Goal: Task Accomplishment & Management: Manage account settings

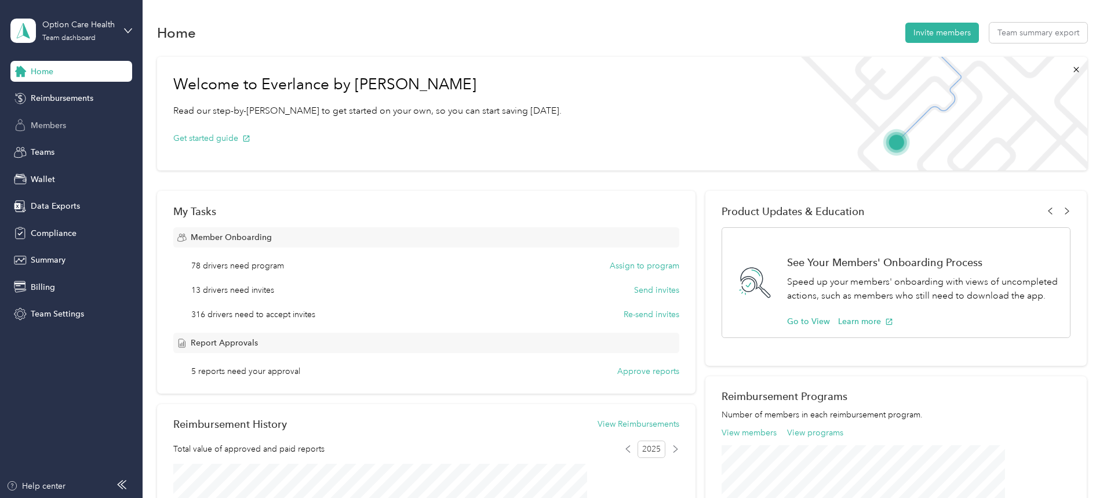
click at [50, 129] on span "Members" at bounding box center [48, 125] width 35 height 12
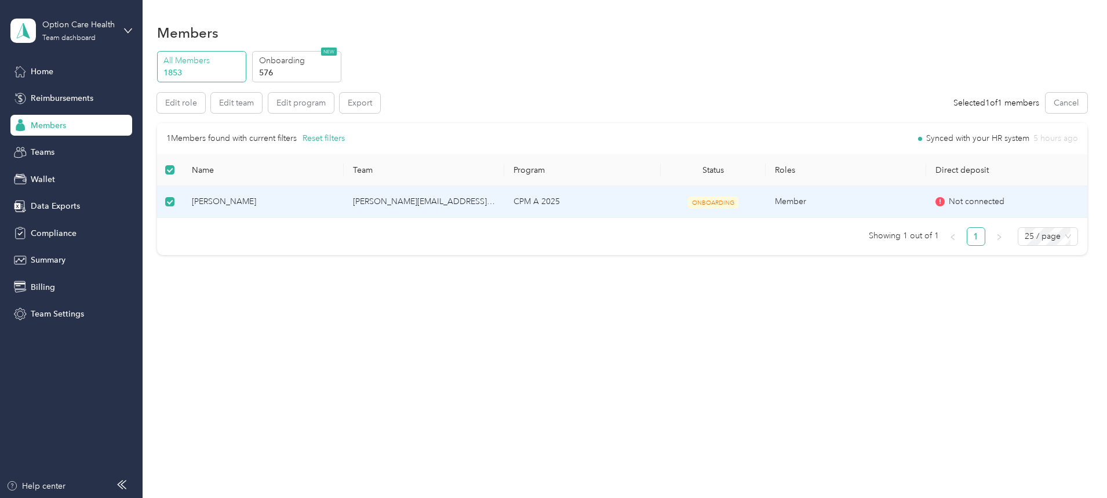
click at [292, 202] on span "[PERSON_NAME]" at bounding box center [263, 201] width 142 height 13
click at [293, 201] on span "[PERSON_NAME]" at bounding box center [263, 201] width 142 height 13
click at [817, 201] on td "Member" at bounding box center [846, 202] width 161 height 32
click at [817, 199] on td "Member" at bounding box center [846, 202] width 161 height 32
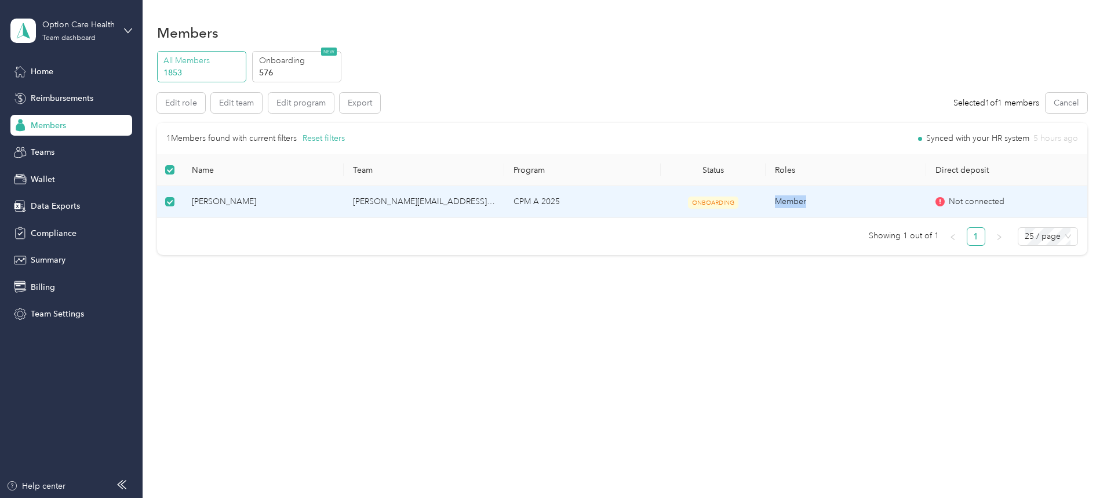
click at [818, 201] on td "Member" at bounding box center [846, 202] width 161 height 32
click at [205, 105] on button "Edit role" at bounding box center [181, 103] width 48 height 20
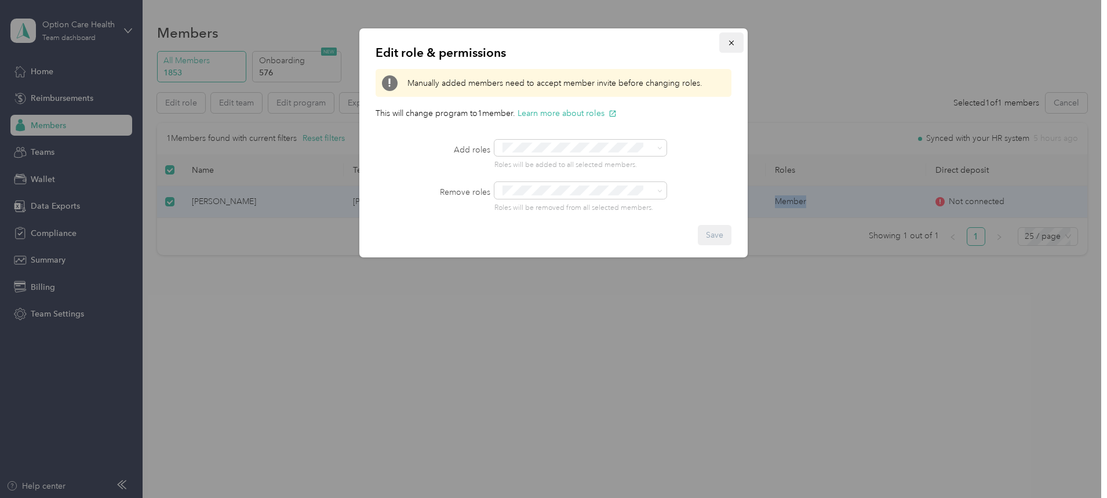
click at [733, 40] on icon "button" at bounding box center [731, 43] width 8 height 8
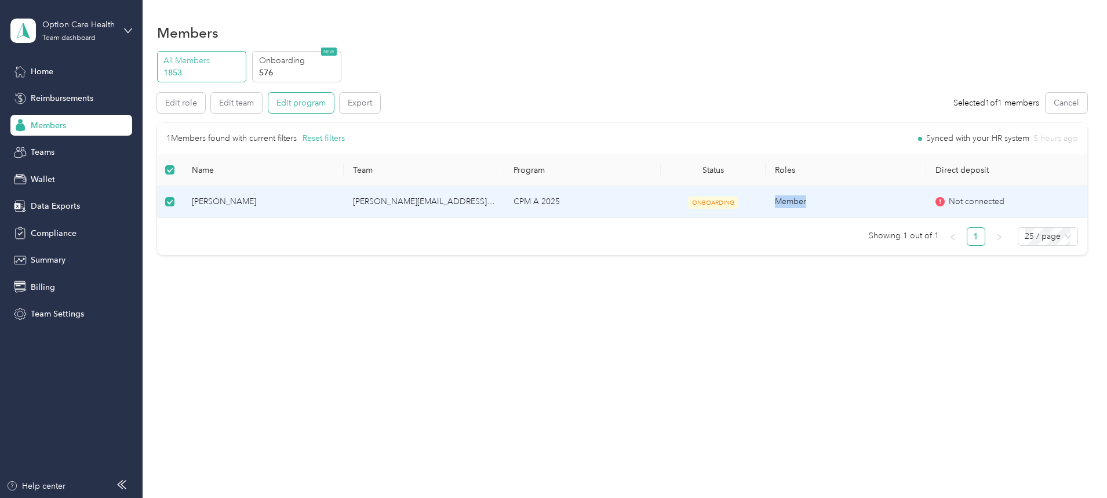
click at [334, 102] on button "Edit program" at bounding box center [300, 103] width 65 height 20
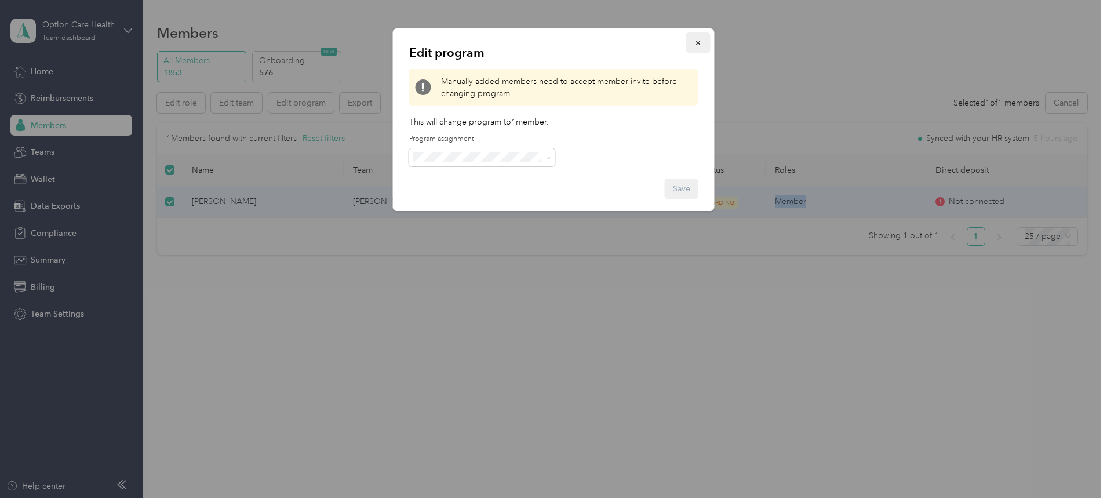
click at [697, 41] on icon "button" at bounding box center [698, 43] width 8 height 8
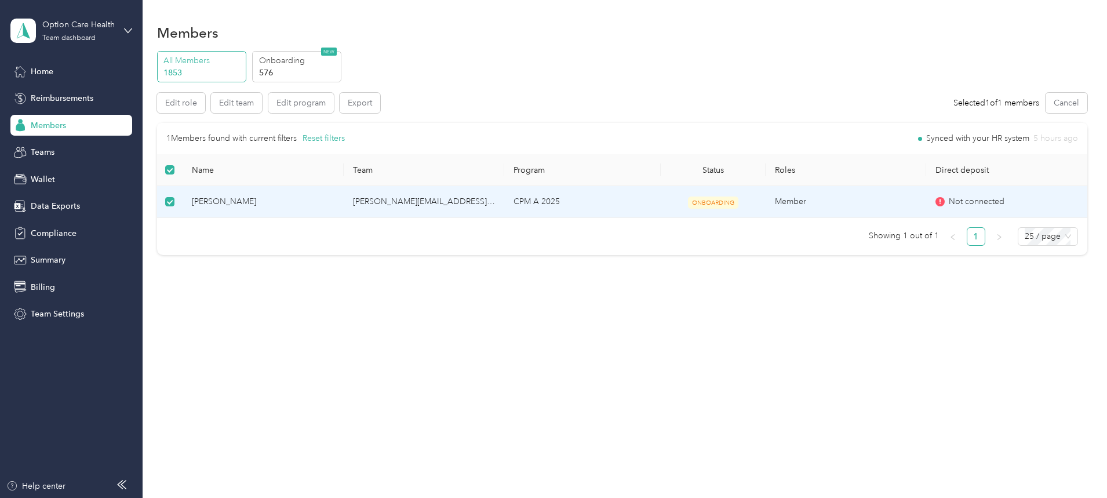
click at [737, 248] on div "1 Members found with current filters Reset filters Synced with your HR system 5…" at bounding box center [622, 189] width 930 height 132
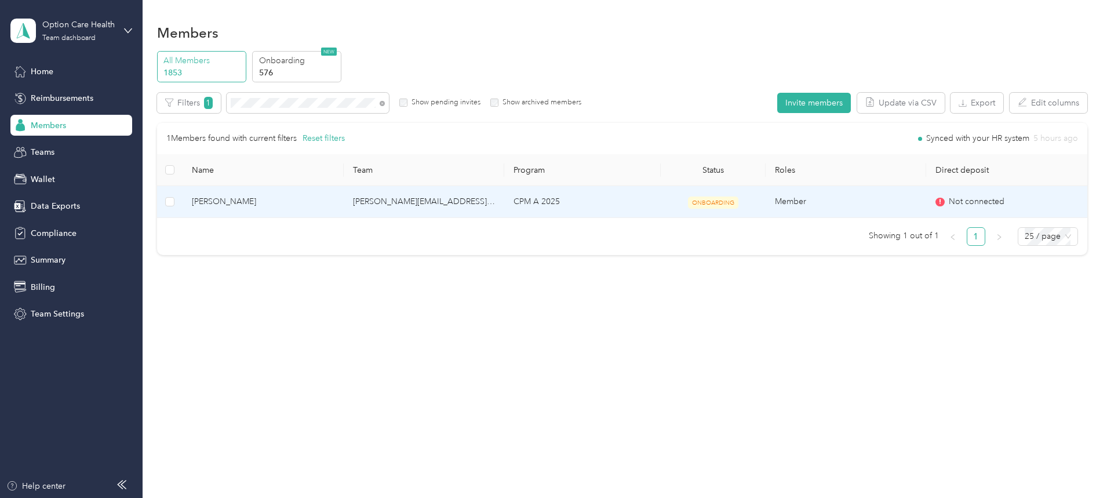
click at [292, 199] on span "[PERSON_NAME]" at bounding box center [263, 201] width 142 height 13
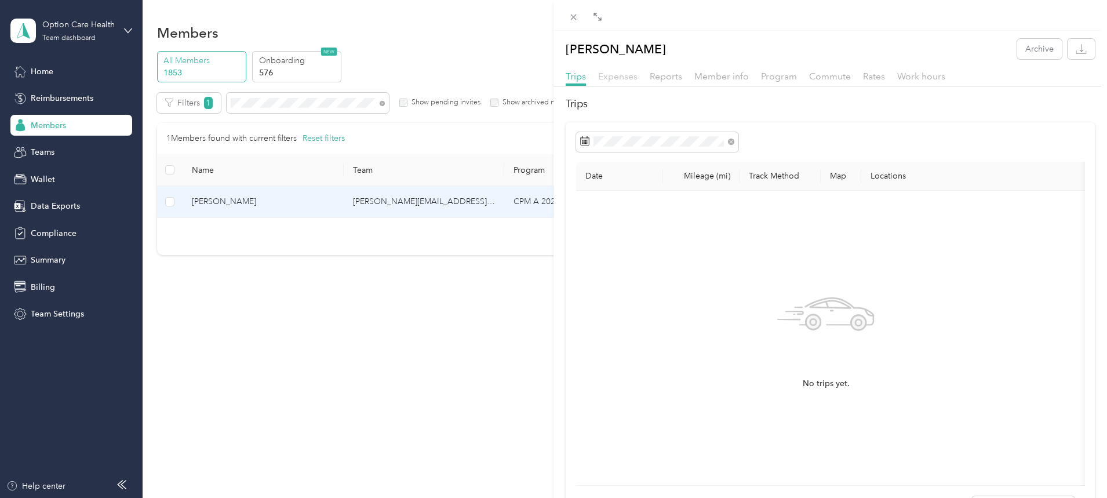
click at [615, 74] on span "Expenses" at bounding box center [617, 76] width 39 height 11
click at [668, 76] on span "Reports" at bounding box center [666, 76] width 32 height 11
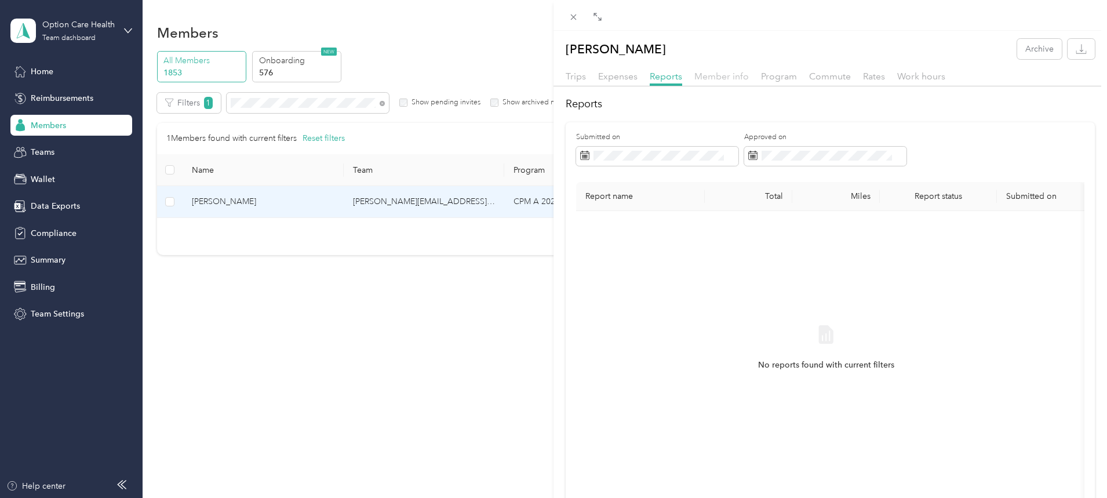
click at [724, 76] on span "Member info" at bounding box center [721, 76] width 54 height 11
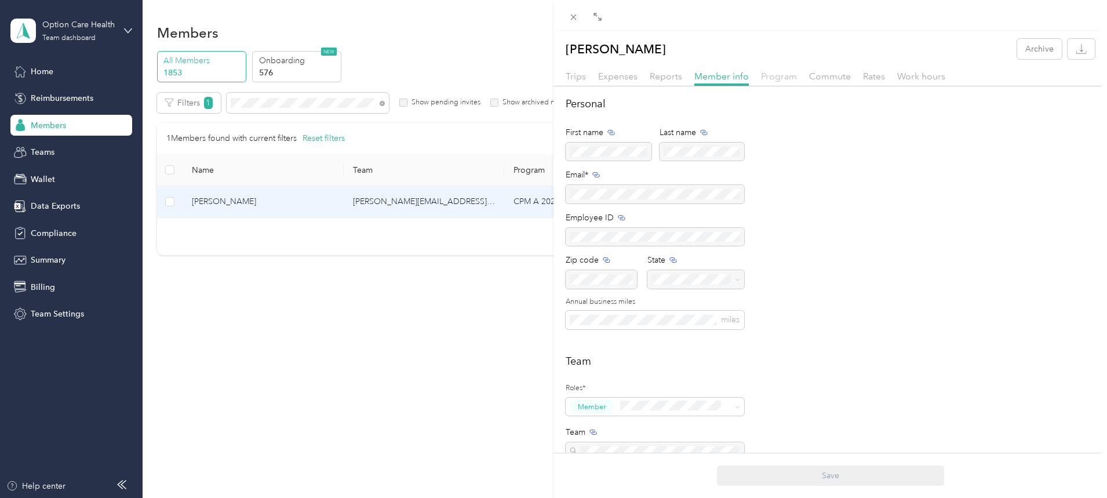
click at [779, 76] on span "Program" at bounding box center [779, 76] width 36 height 11
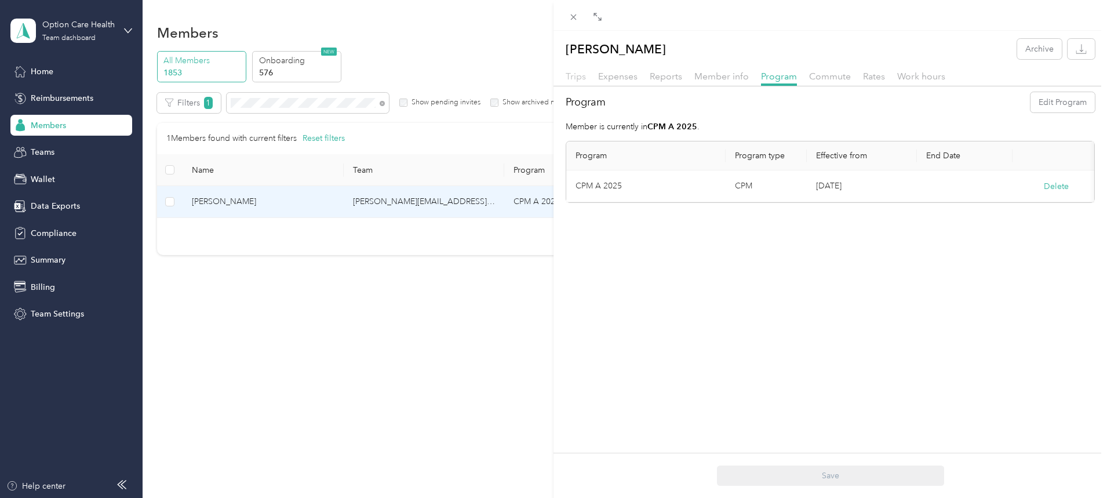
click at [577, 81] on span "Trips" at bounding box center [576, 76] width 20 height 11
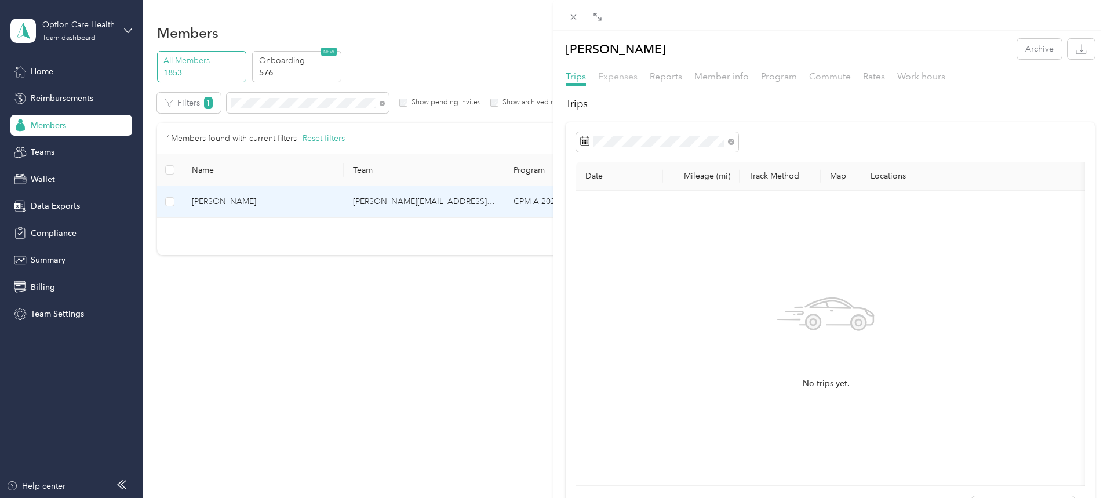
click at [612, 78] on span "Expenses" at bounding box center [617, 76] width 39 height 11
click at [662, 79] on span "Reports" at bounding box center [666, 76] width 32 height 11
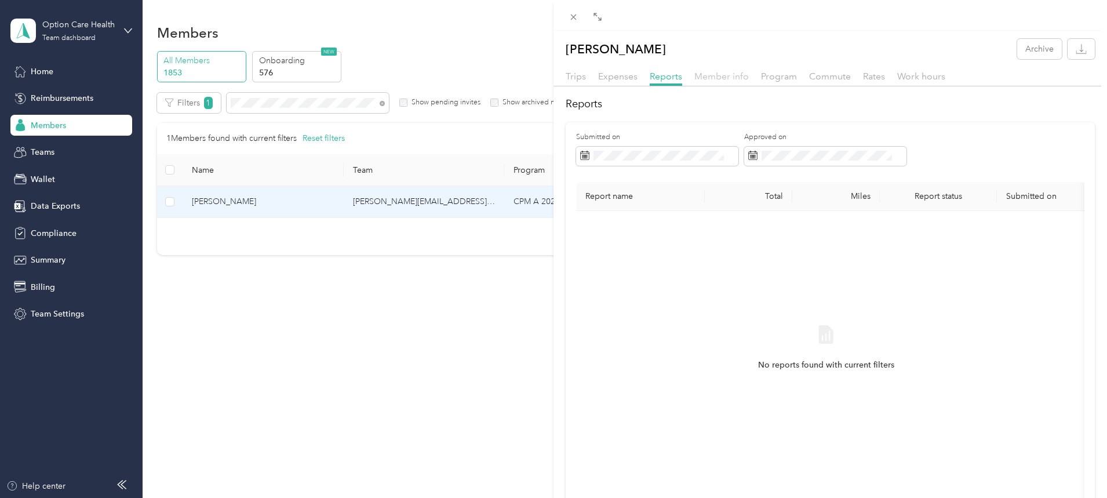
click at [709, 74] on span "Member info" at bounding box center [721, 76] width 54 height 11
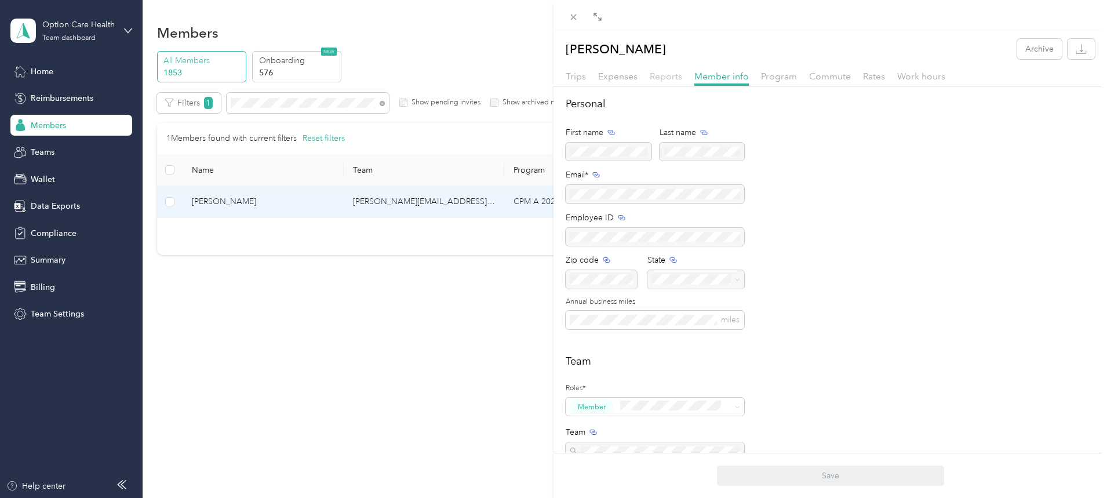
click at [673, 75] on span "Reports" at bounding box center [666, 76] width 32 height 11
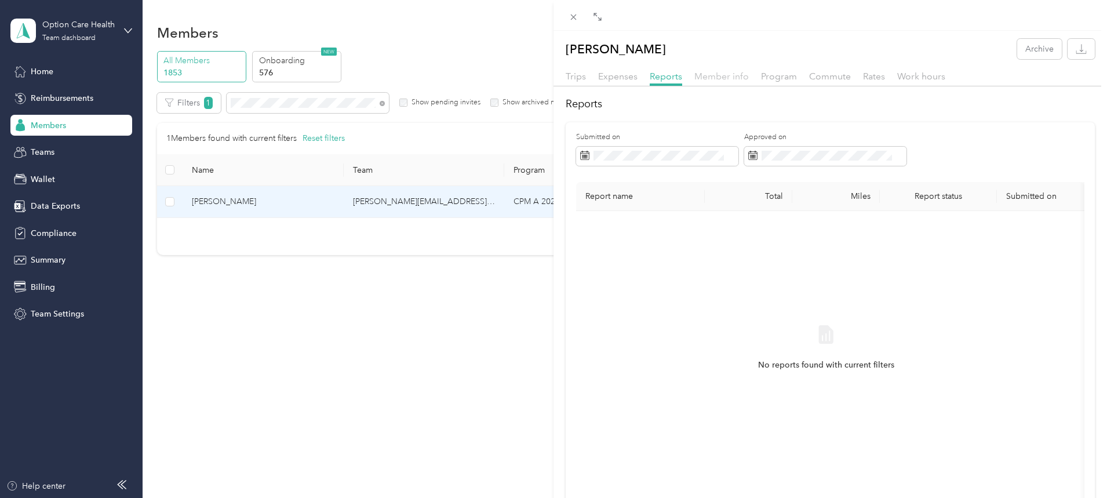
click at [720, 77] on span "Member info" at bounding box center [721, 76] width 54 height 11
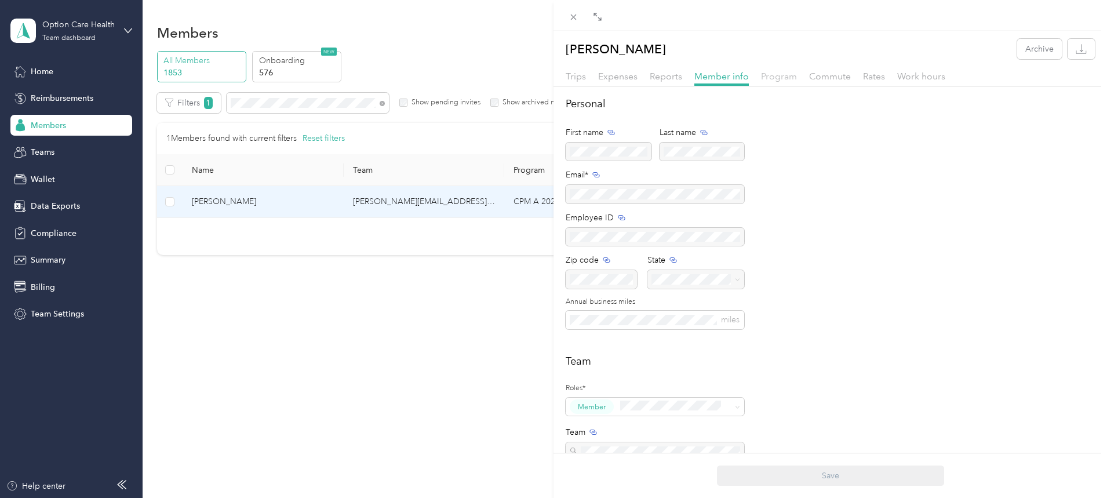
click at [777, 75] on span "Program" at bounding box center [779, 76] width 36 height 11
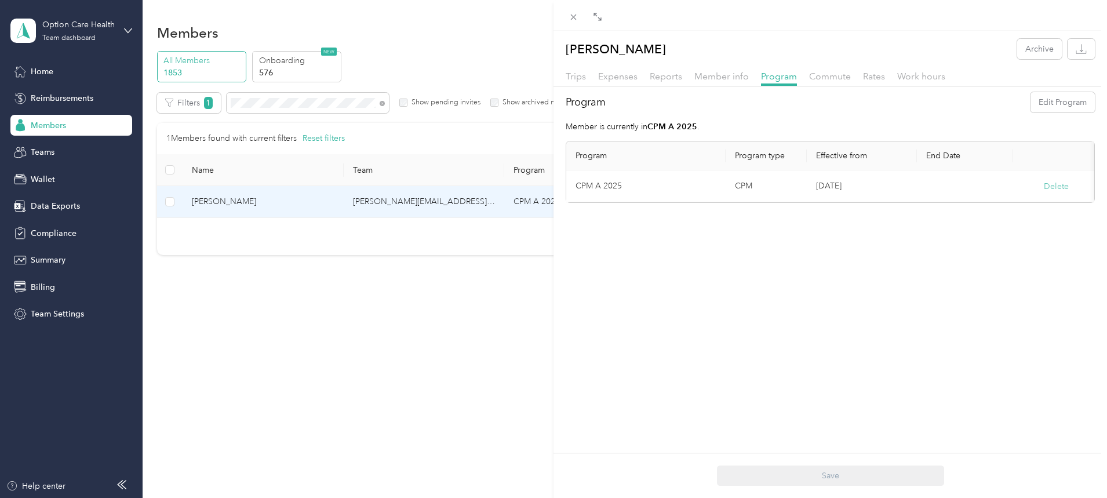
click at [1052, 183] on button "Delete" at bounding box center [1056, 186] width 25 height 12
click at [996, 193] on button "Yes" at bounding box center [999, 194] width 23 height 19
click at [452, 282] on div "[PERSON_NAME] Archive Trips Expenses Reports Member info Program Commute Rates …" at bounding box center [553, 249] width 1107 height 498
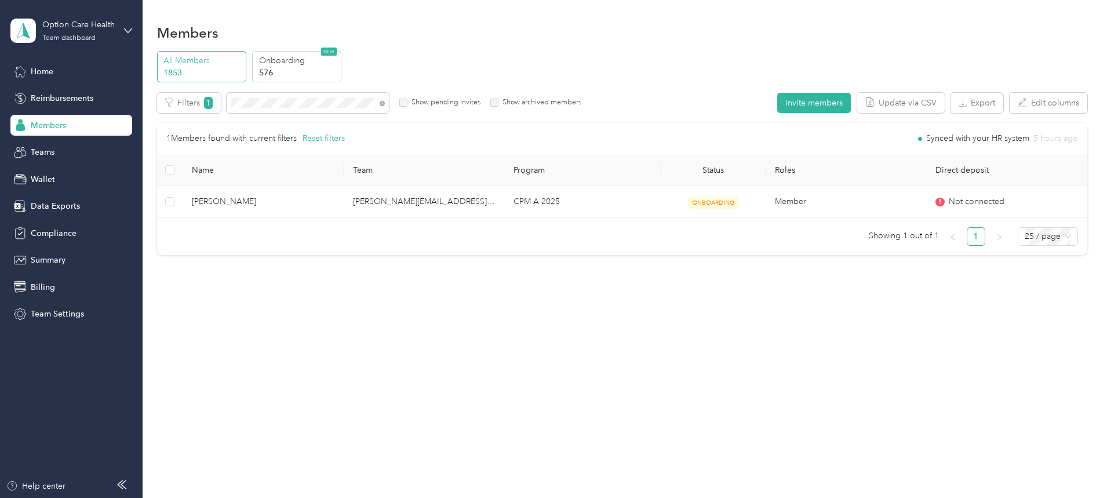
click at [462, 255] on div "1 Members found with current filters Reset filters Synced with your HR system 5…" at bounding box center [622, 189] width 930 height 132
click at [45, 125] on span "Members" at bounding box center [48, 125] width 35 height 12
click at [385, 104] on icon at bounding box center [382, 103] width 5 height 5
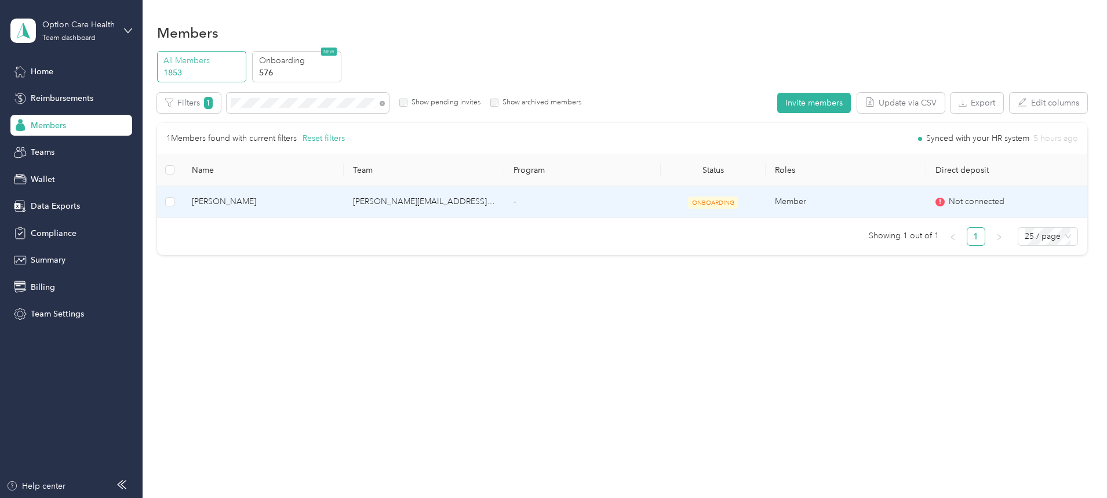
click at [292, 204] on span "[PERSON_NAME]" at bounding box center [263, 201] width 142 height 13
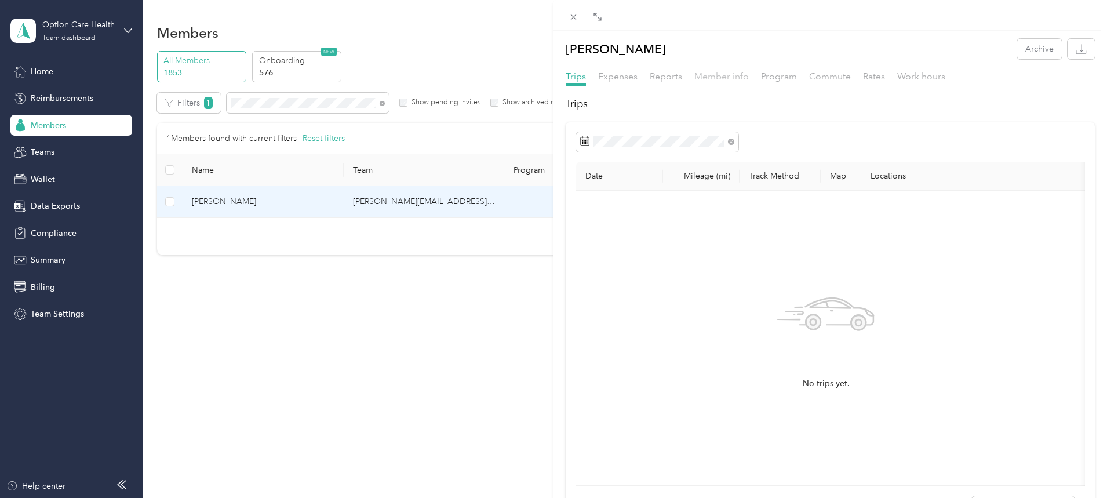
click at [719, 78] on span "Member info" at bounding box center [721, 76] width 54 height 11
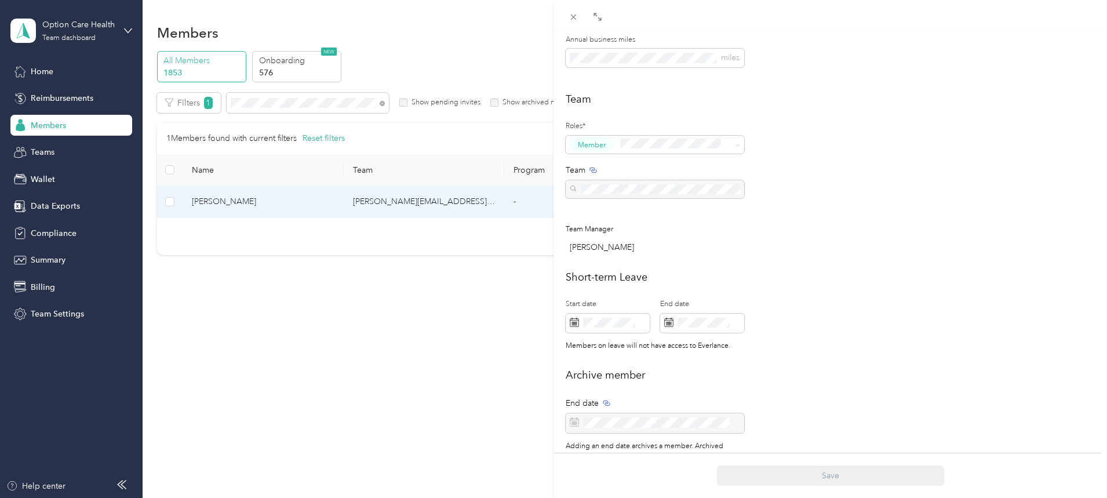
scroll to position [315, 0]
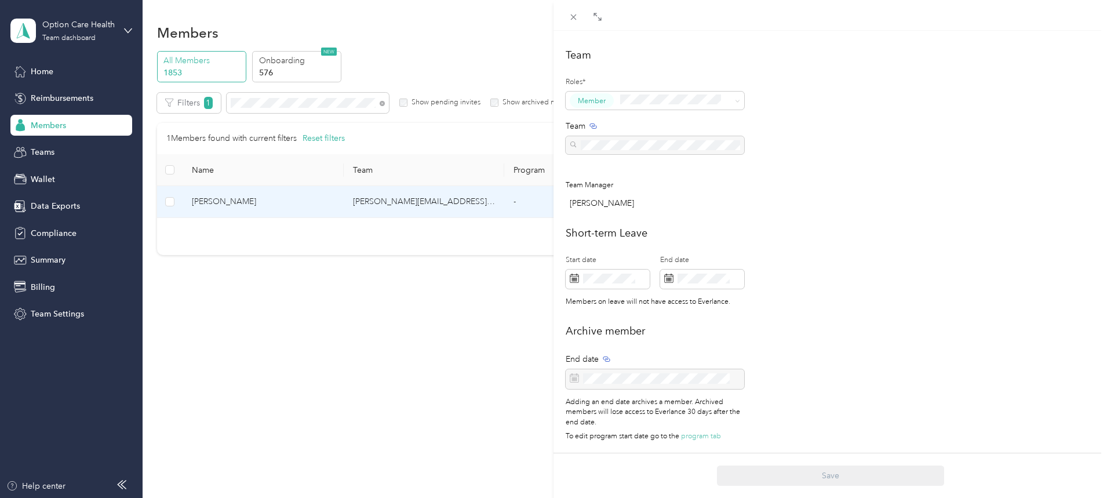
click at [526, 334] on div "[PERSON_NAME] Archive Trips Expenses Reports Member info Program Commute Rates …" at bounding box center [553, 249] width 1107 height 498
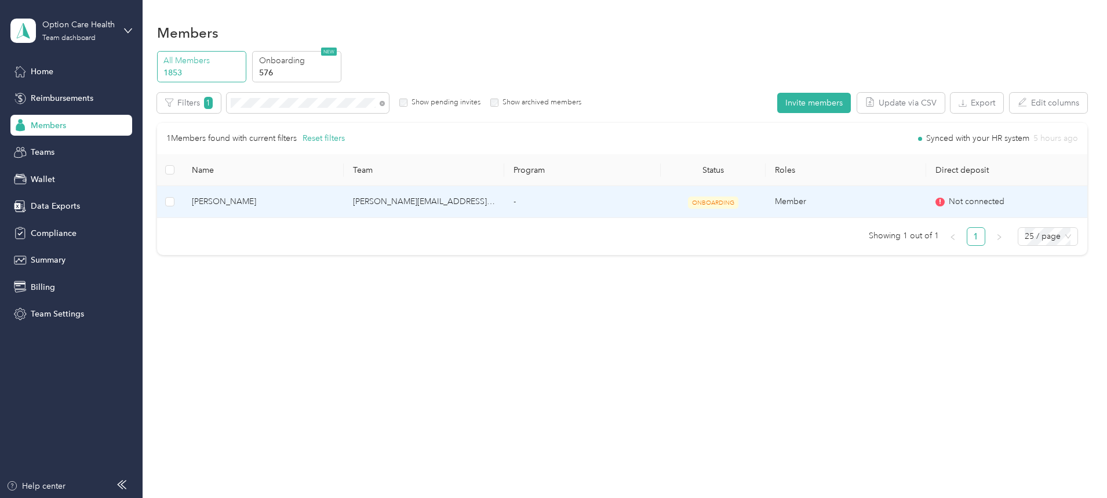
scroll to position [303, 0]
